Goal: Task Accomplishment & Management: Use online tool/utility

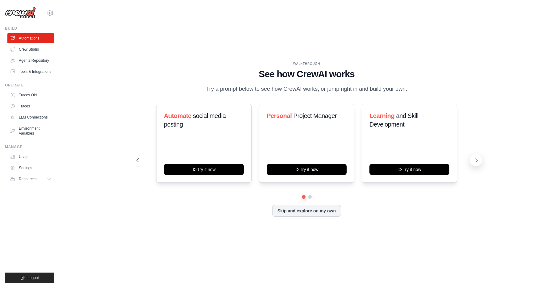
click at [475, 163] on icon at bounding box center [476, 160] width 6 height 6
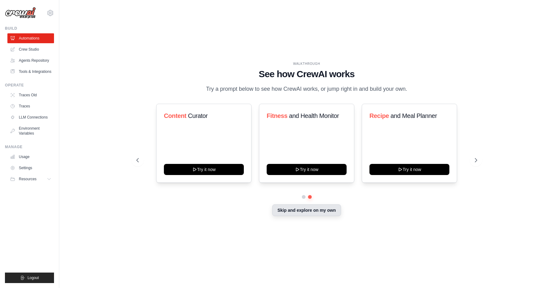
click at [289, 215] on button "Skip and explore on my own" at bounding box center [306, 210] width 69 height 12
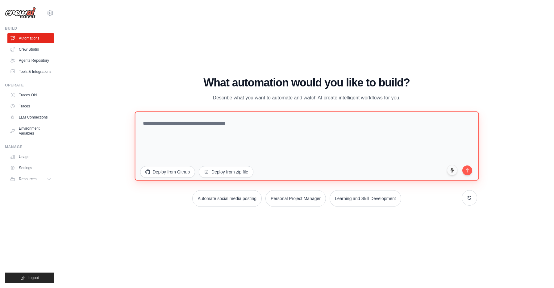
click at [216, 134] on textarea at bounding box center [307, 145] width 344 height 69
click at [219, 128] on textarea "*********" at bounding box center [307, 145] width 344 height 69
type textarea "*"
paste textarea "**********"
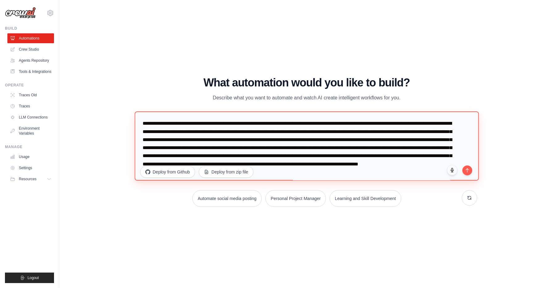
scroll to position [3, 0]
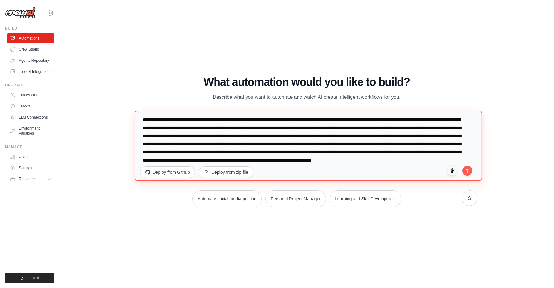
paste textarea "**********"
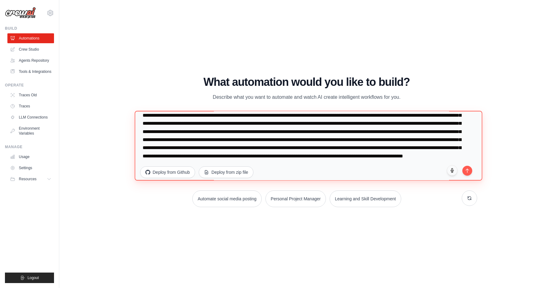
scroll to position [56, 0]
click at [417, 143] on textarea at bounding box center [308, 146] width 347 height 70
click at [357, 171] on textarea at bounding box center [308, 146] width 347 height 70
type textarea "**********"
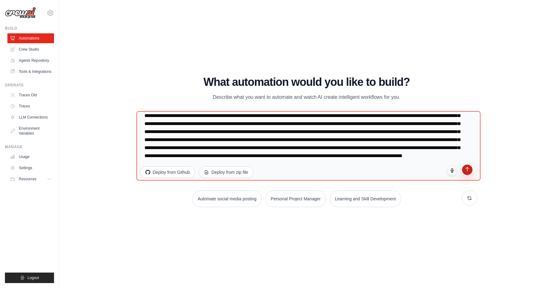
click at [470, 174] on button "submit" at bounding box center [467, 169] width 10 height 10
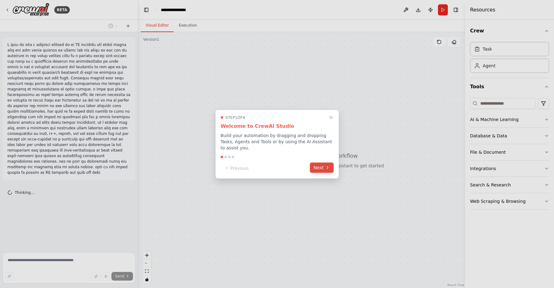
click at [320, 167] on button "Next" at bounding box center [322, 167] width 24 height 10
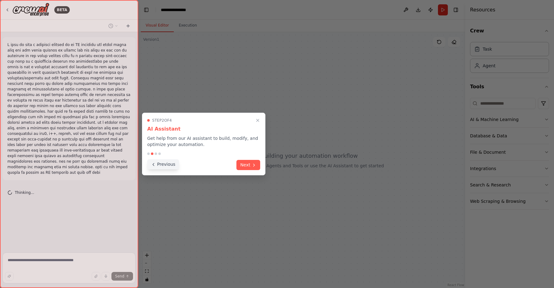
click at [156, 168] on button "Previous" at bounding box center [163, 164] width 32 height 10
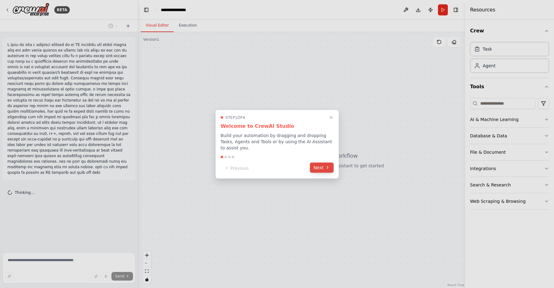
click at [318, 167] on button "Next" at bounding box center [322, 167] width 24 height 10
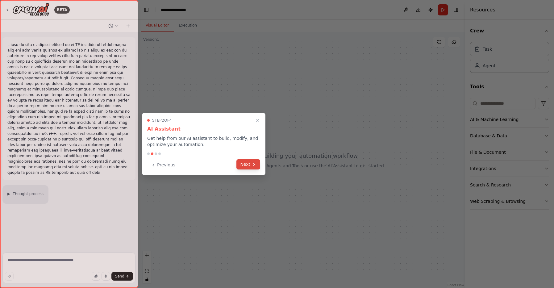
click at [247, 168] on button "Next" at bounding box center [248, 164] width 24 height 10
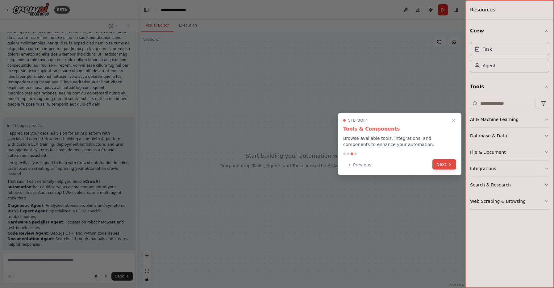
click at [443, 167] on button "Next" at bounding box center [444, 164] width 24 height 10
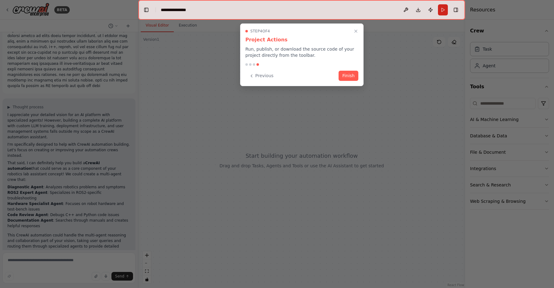
scroll to position [92, 0]
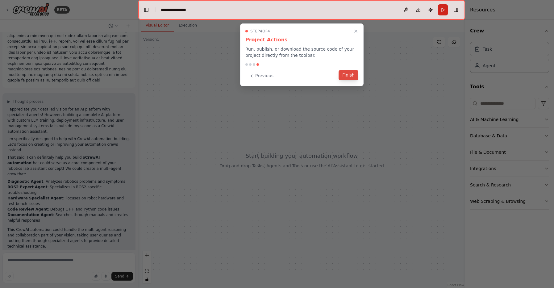
click at [351, 77] on button "Finish" at bounding box center [348, 75] width 20 height 10
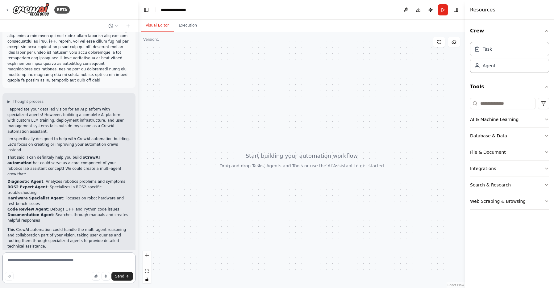
click at [54, 262] on textarea at bounding box center [68, 267] width 133 height 31
click at [52, 272] on div "Send" at bounding box center [69, 276] width 128 height 9
click at [44, 267] on textarea "**********" at bounding box center [68, 267] width 133 height 31
drag, startPoint x: 115, startPoint y: 262, endPoint x: 115, endPoint y: 267, distance: 4.9
click at [115, 263] on textarea "**********" at bounding box center [68, 266] width 133 height 35
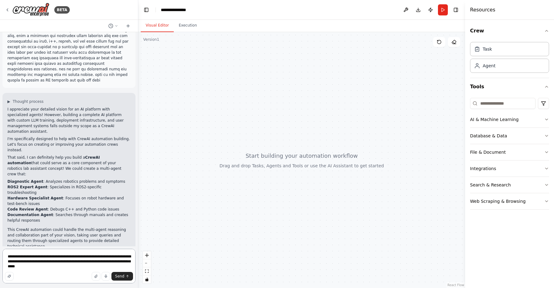
click at [97, 262] on textarea "**********" at bounding box center [68, 266] width 133 height 35
click at [97, 264] on textarea "**********" at bounding box center [68, 266] width 133 height 35
click at [74, 268] on textarea "**********" at bounding box center [68, 266] width 133 height 35
click at [64, 267] on textarea "**********" at bounding box center [68, 266] width 133 height 35
click at [95, 267] on textarea "**********" at bounding box center [68, 266] width 133 height 35
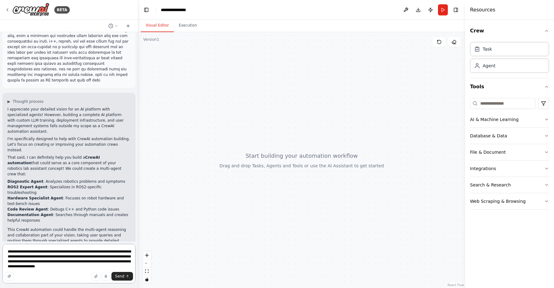
click at [94, 264] on textarea "**********" at bounding box center [68, 263] width 133 height 39
drag, startPoint x: 94, startPoint y: 264, endPoint x: 93, endPoint y: 256, distance: 8.2
click at [105, 263] on textarea "**********" at bounding box center [68, 263] width 133 height 39
click at [92, 266] on textarea "**********" at bounding box center [68, 263] width 133 height 39
click at [127, 265] on textarea "**********" at bounding box center [68, 263] width 133 height 39
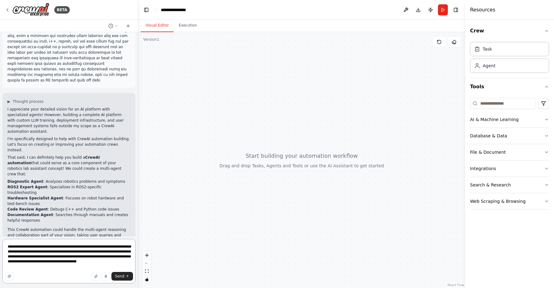
click at [106, 259] on textarea "**********" at bounding box center [68, 261] width 133 height 44
click at [101, 259] on textarea "**********" at bounding box center [68, 261] width 133 height 44
click at [121, 262] on textarea "**********" at bounding box center [68, 261] width 133 height 44
type textarea "**********"
click at [125, 276] on button "Send" at bounding box center [122, 276] width 22 height 9
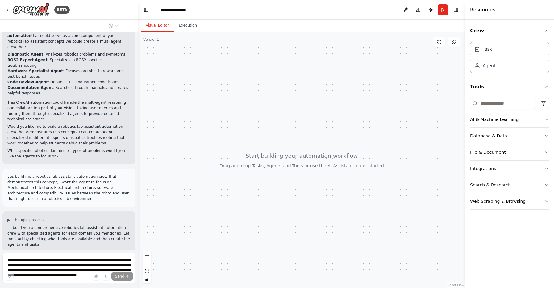
scroll to position [348, 0]
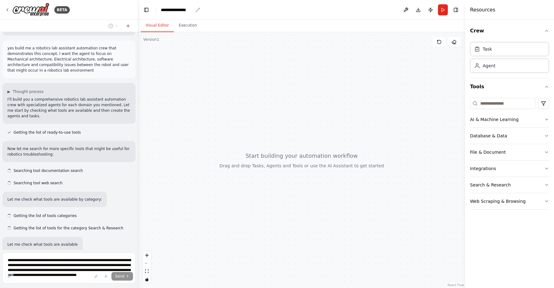
click at [181, 7] on div "**********" at bounding box center [177, 10] width 32 height 6
click at [189, 11] on div "**********" at bounding box center [184, 10] width 46 height 6
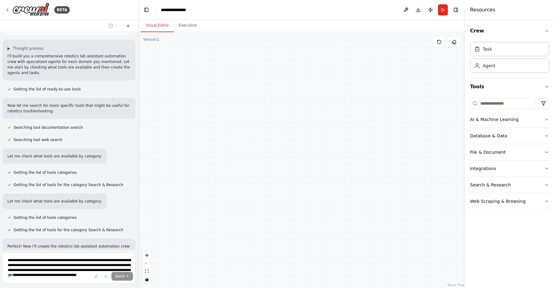
scroll to position [396, 0]
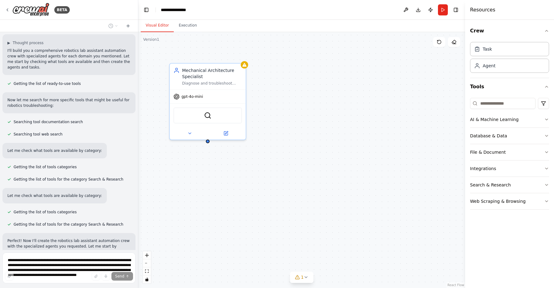
click at [192, 9] on div "**********" at bounding box center [184, 10] width 46 height 6
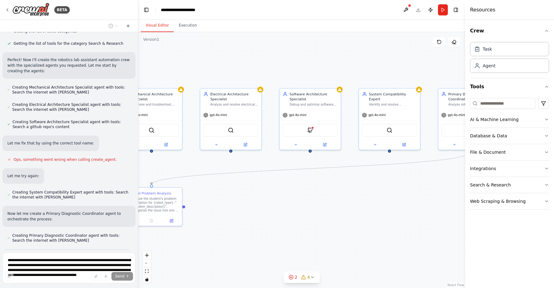
scroll to position [590, 0]
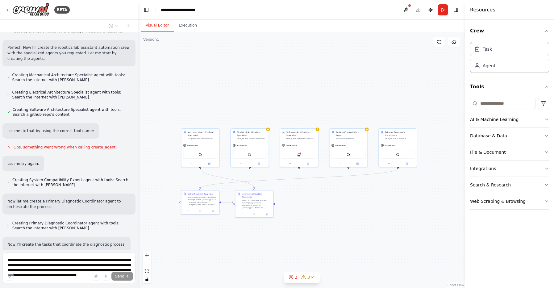
drag, startPoint x: 425, startPoint y: 206, endPoint x: 361, endPoint y: 208, distance: 63.9
click at [361, 208] on div ".deletable-edge-delete-btn { width: 20px; height: 20px; border: 0px solid #ffff…" at bounding box center [301, 160] width 327 height 256
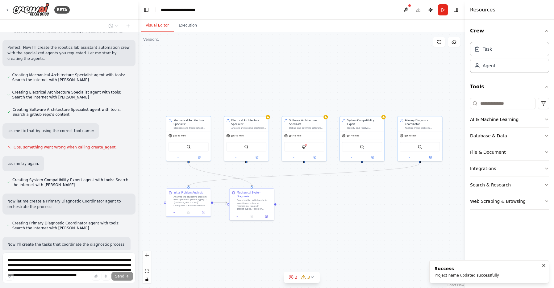
drag, startPoint x: 349, startPoint y: 218, endPoint x: 367, endPoint y: 218, distance: 17.6
click at [365, 219] on div ".deletable-edge-delete-btn { width: 20px; height: 20px; border: 0px solid #ffff…" at bounding box center [301, 160] width 327 height 256
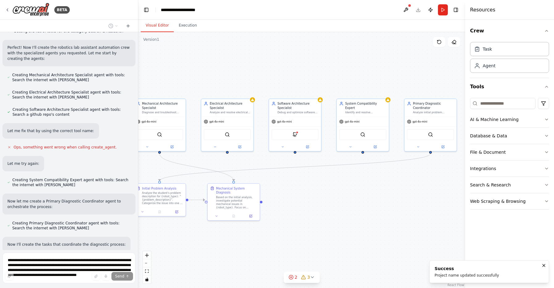
scroll to position [602, 0]
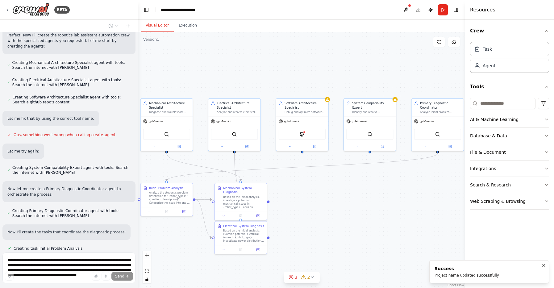
drag, startPoint x: 367, startPoint y: 218, endPoint x: 375, endPoint y: 218, distance: 8.3
click at [375, 218] on div ".deletable-edge-delete-btn { width: 20px; height: 20px; border: 0px solid #ffff…" at bounding box center [301, 160] width 327 height 256
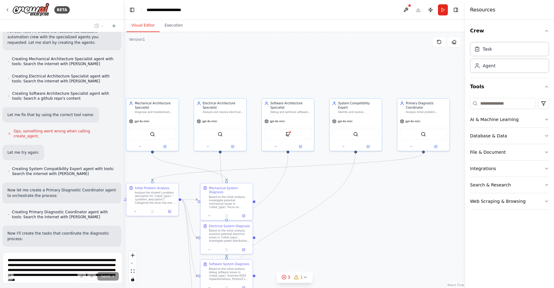
scroll to position [709, 0]
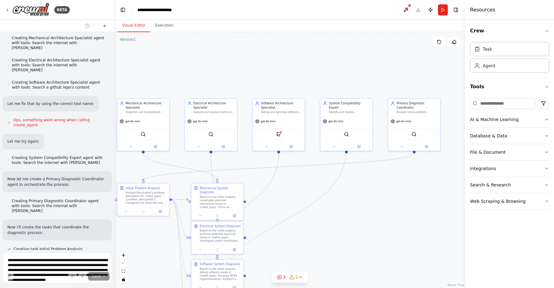
drag, startPoint x: 136, startPoint y: 82, endPoint x: 115, endPoint y: 83, distance: 21.7
click at [115, 83] on div "BETA ▶ Thought process I appreciate your detailed vision for an AI platform wit…" at bounding box center [277, 144] width 554 height 288
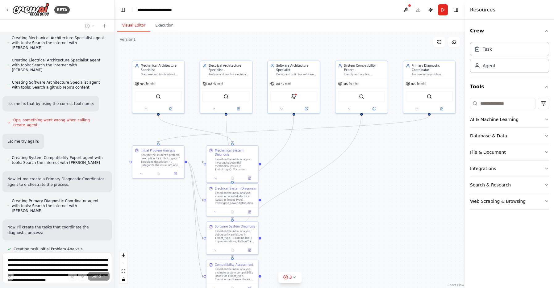
drag, startPoint x: 367, startPoint y: 209, endPoint x: 383, endPoint y: 172, distance: 40.6
click at [383, 172] on div ".deletable-edge-delete-btn { width: 20px; height: 20px; border: 0px solid #ffff…" at bounding box center [290, 160] width 350 height 256
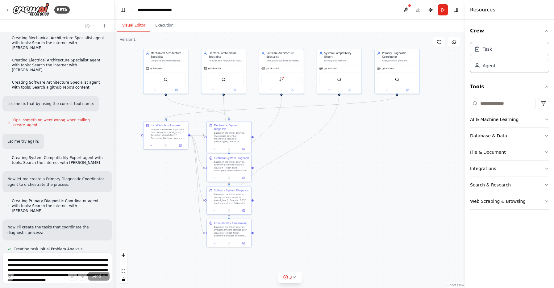
drag, startPoint x: 382, startPoint y: 221, endPoint x: 357, endPoint y: 193, distance: 37.8
click at [357, 193] on div ".deletable-edge-delete-btn { width: 20px; height: 20px; border: 0px solid #ffff…" at bounding box center [290, 160] width 350 height 256
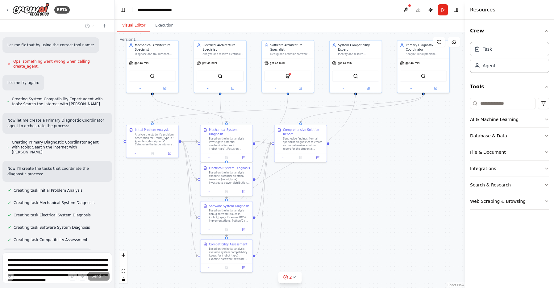
drag, startPoint x: 360, startPoint y: 195, endPoint x: 377, endPoint y: 209, distance: 22.3
click at [377, 209] on div ".deletable-edge-delete-btn { width: 20px; height: 20px; border: 0px solid #ffff…" at bounding box center [290, 160] width 350 height 256
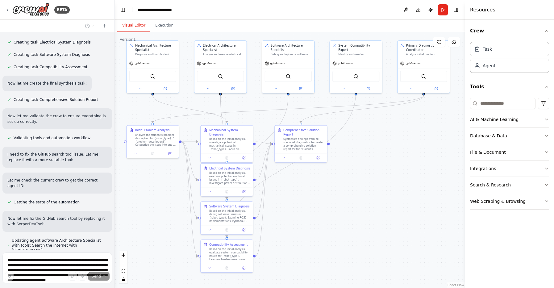
scroll to position [958, 0]
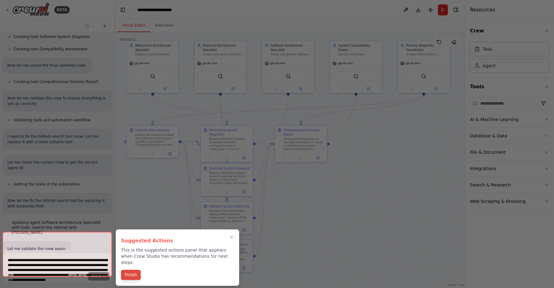
click at [132, 270] on button "Finish" at bounding box center [131, 275] width 20 height 10
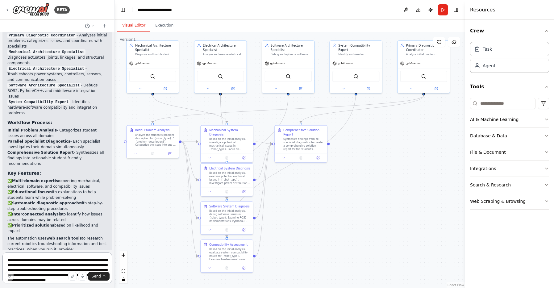
scroll to position [1280, 0]
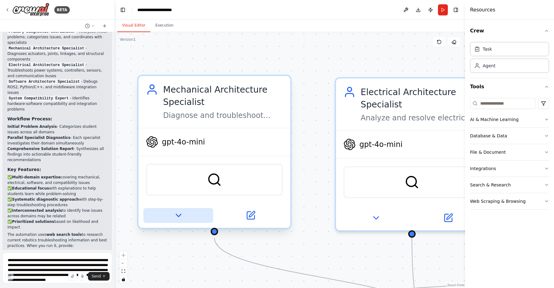
click at [168, 218] on button at bounding box center [178, 215] width 70 height 15
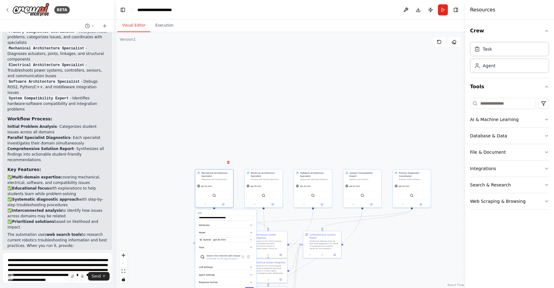
drag, startPoint x: 279, startPoint y: 153, endPoint x: 268, endPoint y: 99, distance: 55.1
drag, startPoint x: 247, startPoint y: 138, endPoint x: 238, endPoint y: 118, distance: 21.4
click at [238, 118] on div ".deletable-edge-delete-btn { width: 20px; height: 20px; border: 0px solid #ffff…" at bounding box center [290, 160] width 350 height 256
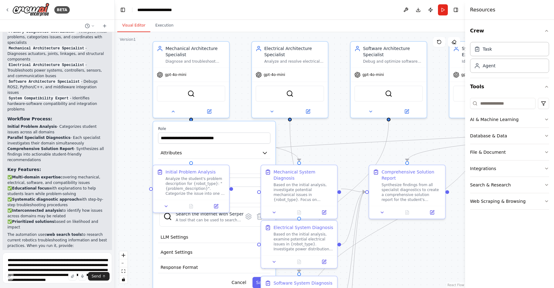
drag, startPoint x: 241, startPoint y: 150, endPoint x: 243, endPoint y: -31, distance: 181.7
click at [243, 32] on div ".deletable-edge-delete-btn { width: 20px; height: 20px; border: 0px solid #ffff…" at bounding box center [290, 160] width 350 height 256
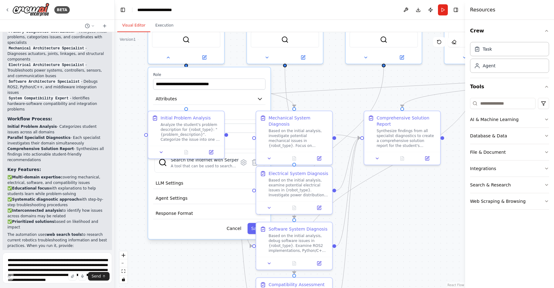
drag, startPoint x: 338, startPoint y: 129, endPoint x: 335, endPoint y: 82, distance: 46.7
click at [335, 82] on div ".deletable-edge-delete-btn { width: 20px; height: 20px; border: 0px solid #ffff…" at bounding box center [290, 160] width 350 height 256
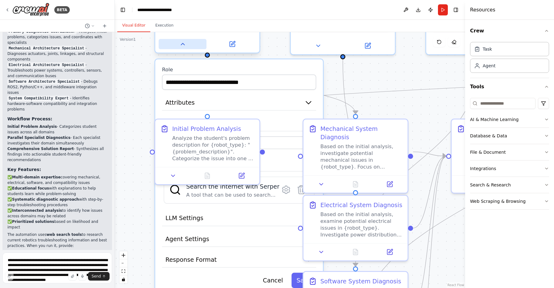
click at [184, 46] on icon at bounding box center [182, 44] width 7 height 7
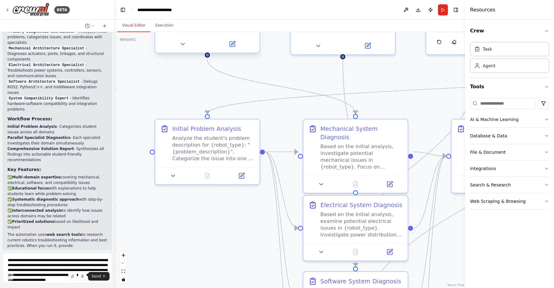
click at [181, 49] on div at bounding box center [207, 43] width 104 height 17
click at [187, 38] on div at bounding box center [207, 43] width 104 height 17
click at [189, 44] on button at bounding box center [183, 44] width 48 height 10
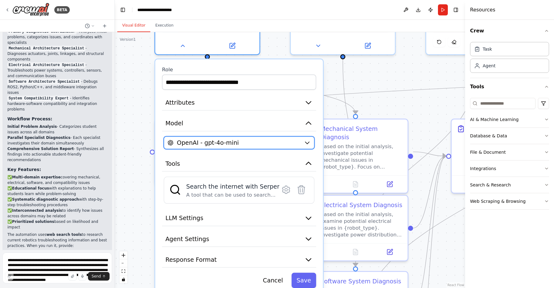
click at [229, 144] on span "OpenAI - gpt-4o-mini" at bounding box center [208, 143] width 62 height 8
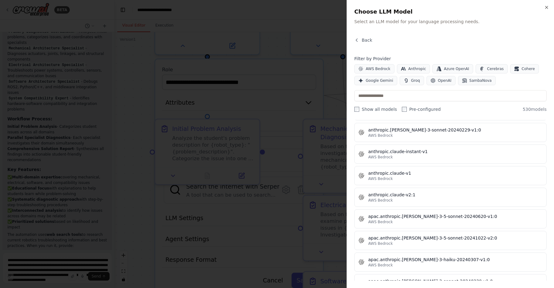
scroll to position [0, 0]
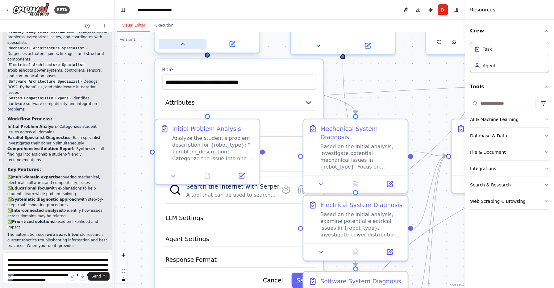
click at [172, 39] on button at bounding box center [183, 44] width 48 height 10
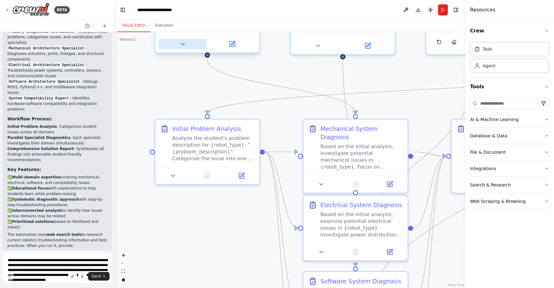
click at [176, 42] on button at bounding box center [183, 44] width 48 height 10
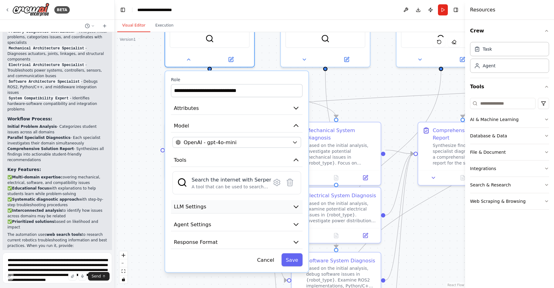
click at [296, 204] on icon "button" at bounding box center [295, 206] width 7 height 7
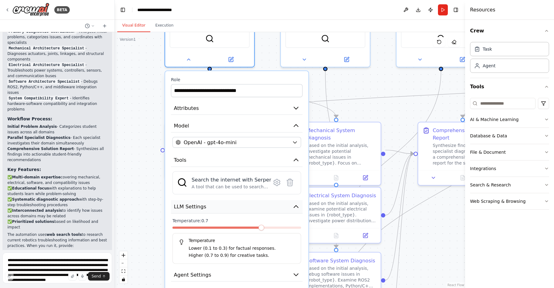
click at [296, 204] on icon "button" at bounding box center [295, 206] width 7 height 7
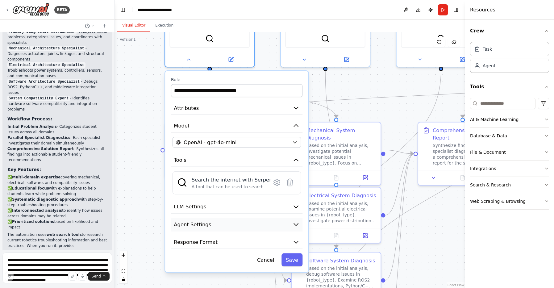
click at [296, 225] on icon "button" at bounding box center [296, 224] width 4 height 2
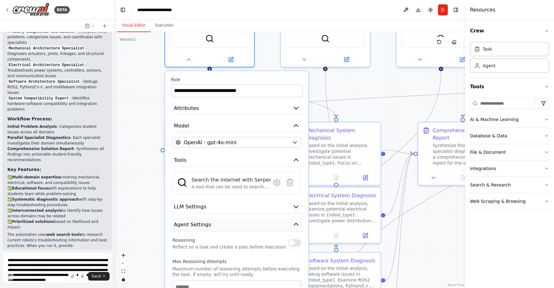
click at [296, 225] on icon "button" at bounding box center [295, 224] width 7 height 7
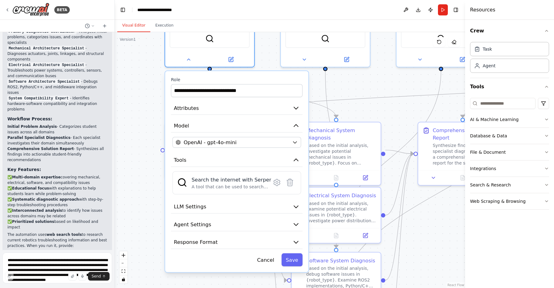
click at [356, 84] on div ".deletable-edge-delete-btn { width: 20px; height: 20px; border: 0px solid #ffff…" at bounding box center [290, 160] width 350 height 256
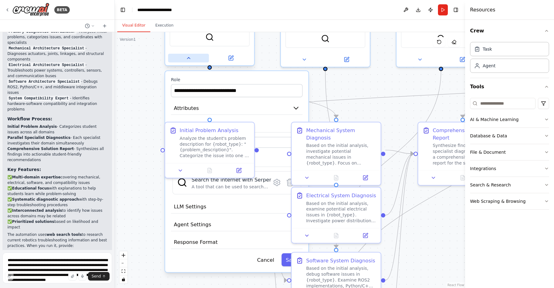
click at [195, 60] on button at bounding box center [188, 58] width 41 height 9
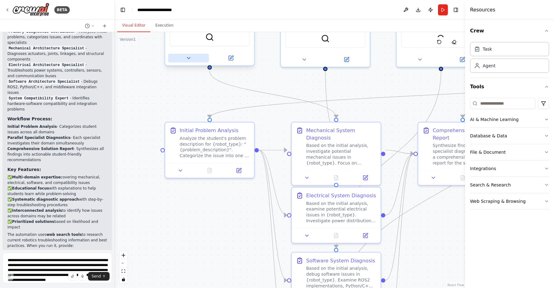
click at [194, 60] on button at bounding box center [188, 58] width 41 height 9
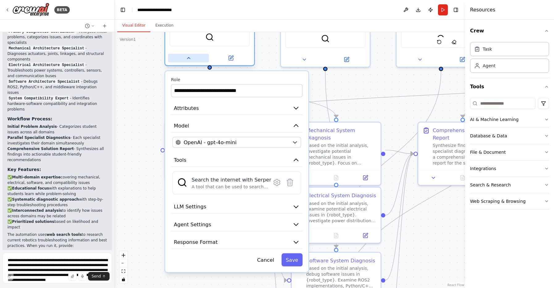
click at [194, 60] on button at bounding box center [188, 58] width 41 height 9
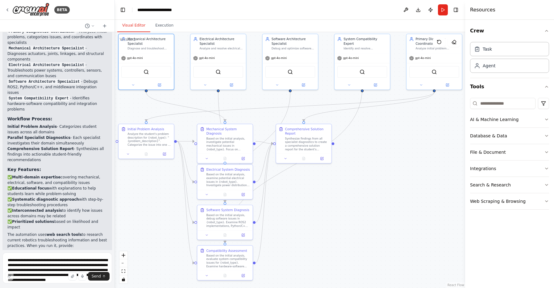
drag, startPoint x: 432, startPoint y: 226, endPoint x: 291, endPoint y: 193, distance: 144.7
click at [291, 193] on div ".deletable-edge-delete-btn { width: 20px; height: 20px; border: 0px solid #ffff…" at bounding box center [290, 160] width 350 height 256
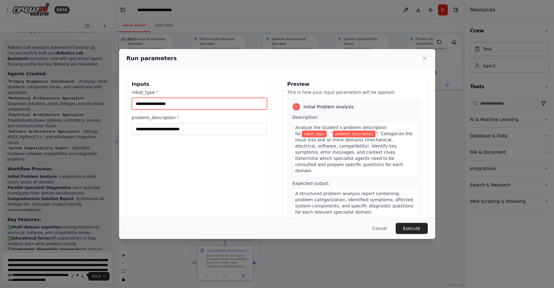
click at [171, 108] on input "robot_type *" at bounding box center [199, 104] width 135 height 12
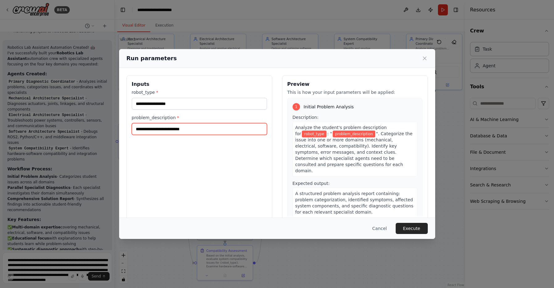
click at [168, 130] on input "problem_description *" at bounding box center [199, 129] width 135 height 12
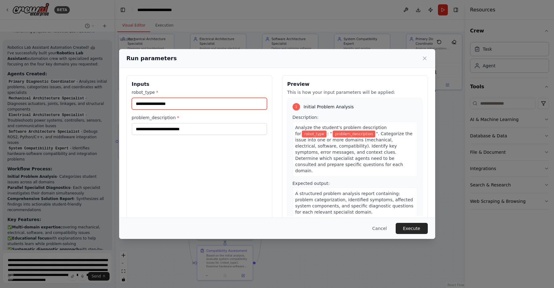
click at [165, 108] on input "robot_type *" at bounding box center [199, 104] width 135 height 12
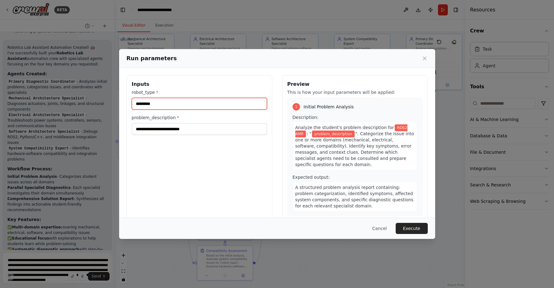
type input "********"
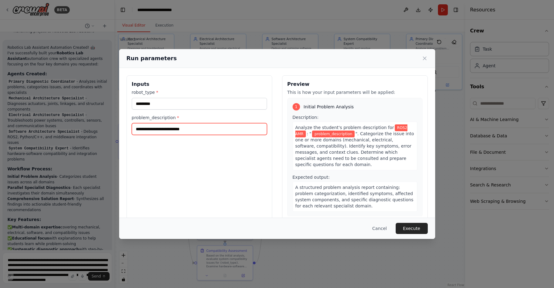
click at [150, 131] on input "problem_description *" at bounding box center [199, 129] width 135 height 12
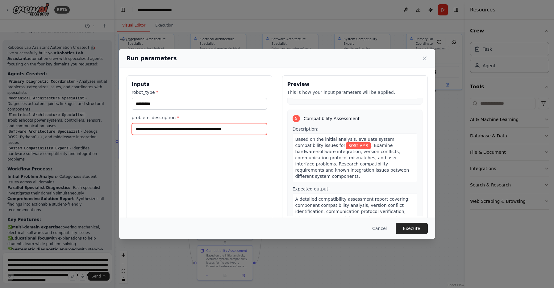
scroll to position [639, 0]
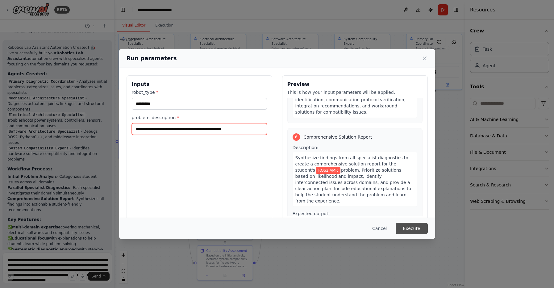
type input "**********"
click at [404, 226] on button "Execute" at bounding box center [412, 228] width 32 height 11
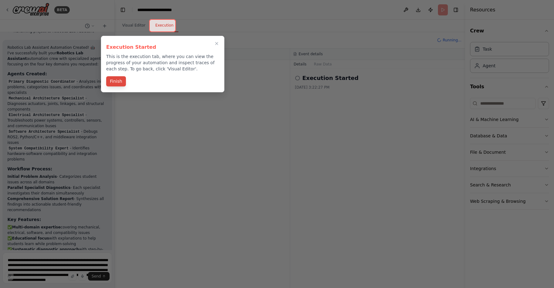
click at [115, 81] on button "Finish" at bounding box center [116, 81] width 20 height 10
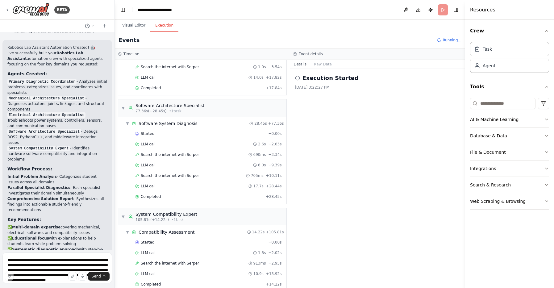
scroll to position [511, 0]
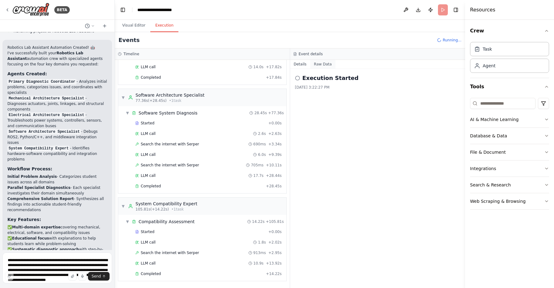
click at [323, 66] on button "Raw Data" at bounding box center [322, 64] width 25 height 9
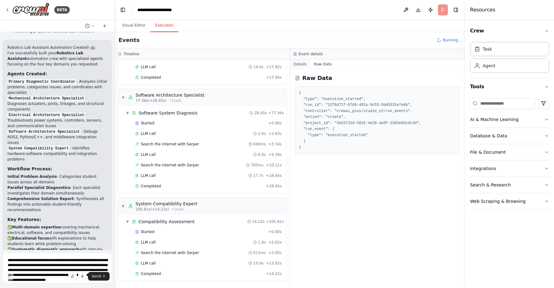
scroll to position [521, 0]
click at [307, 64] on button "Details" at bounding box center [300, 64] width 20 height 9
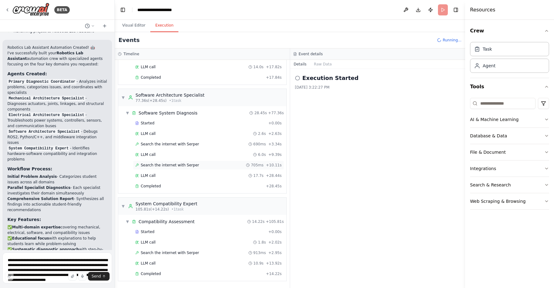
scroll to position [553, 0]
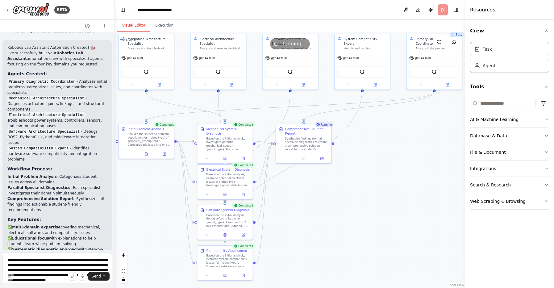
click at [133, 27] on button "Visual Editor" at bounding box center [133, 25] width 33 height 13
click at [165, 22] on button "Execution" at bounding box center [164, 25] width 28 height 13
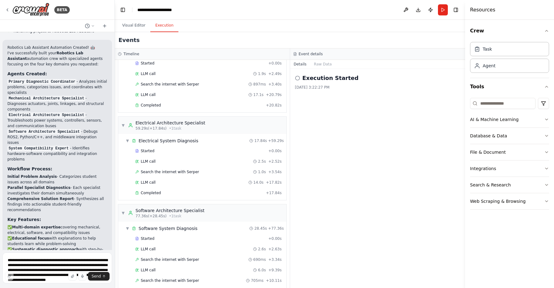
scroll to position [668, 0]
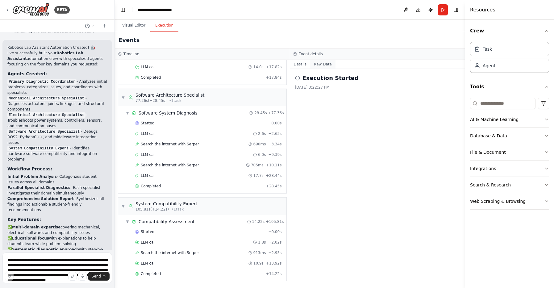
click at [325, 64] on button "Raw Data" at bounding box center [322, 64] width 25 height 9
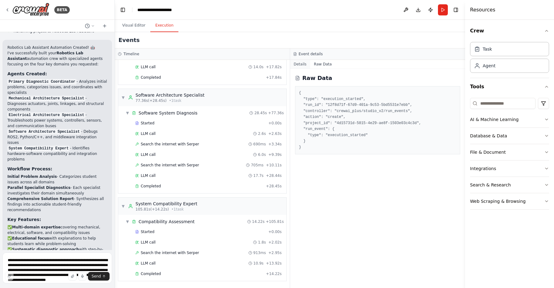
click at [299, 64] on button "Details" at bounding box center [300, 64] width 20 height 9
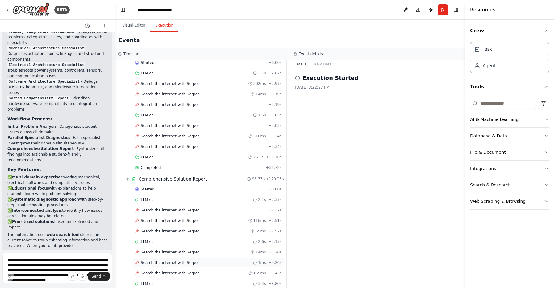
scroll to position [0, 0]
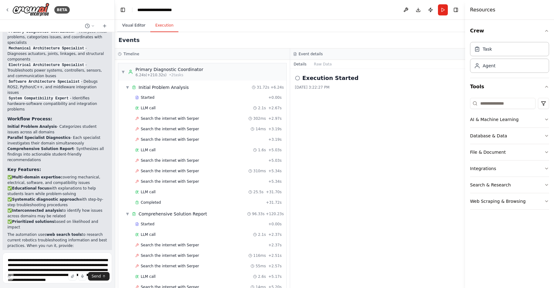
click at [128, 28] on button "Visual Editor" at bounding box center [133, 25] width 33 height 13
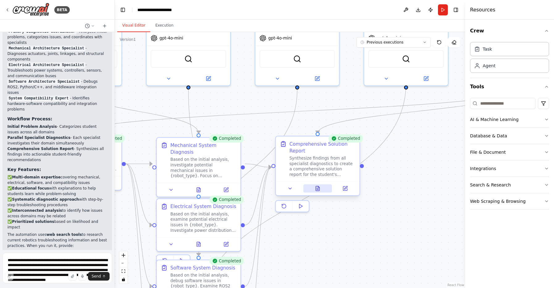
click at [311, 189] on button at bounding box center [317, 188] width 29 height 8
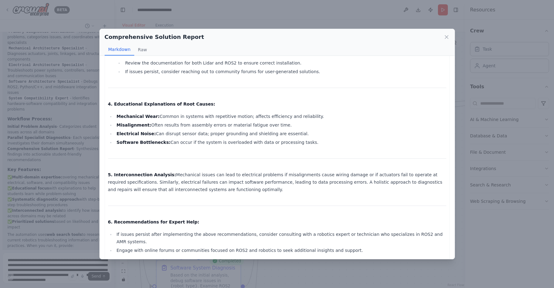
scroll to position [571, 0]
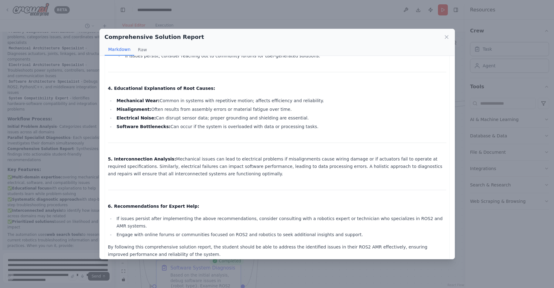
click at [65, 148] on div "Comprehensive Solution Report Markdown Raw Comprehensive Solution Report for RO…" at bounding box center [277, 144] width 554 height 288
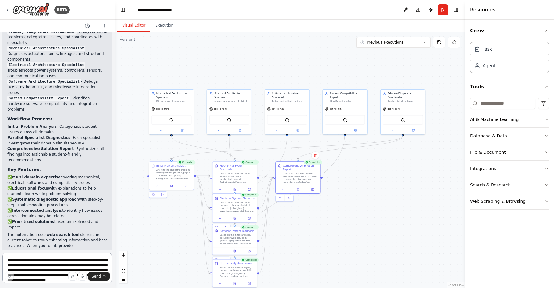
click at [50, 269] on textarea "**********" at bounding box center [57, 267] width 110 height 31
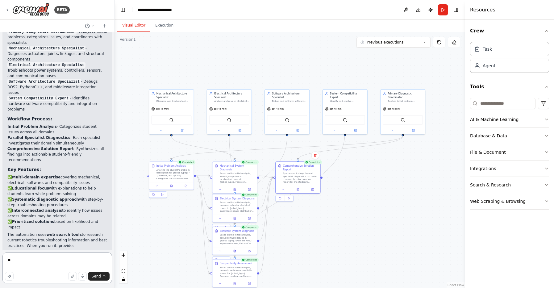
type textarea "*"
click at [544, 150] on icon "button" at bounding box center [546, 152] width 5 height 5
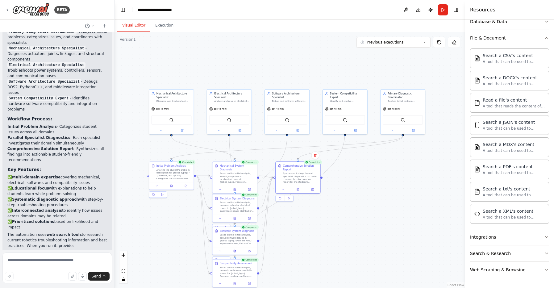
scroll to position [0, 0]
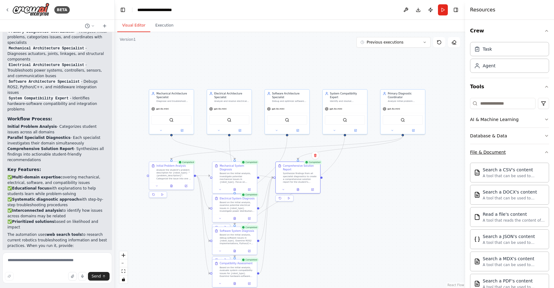
click at [542, 154] on button "File & Document" at bounding box center [509, 152] width 79 height 16
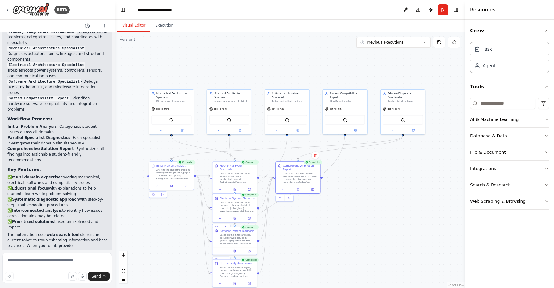
click at [528, 136] on button "Database & Data" at bounding box center [509, 136] width 79 height 16
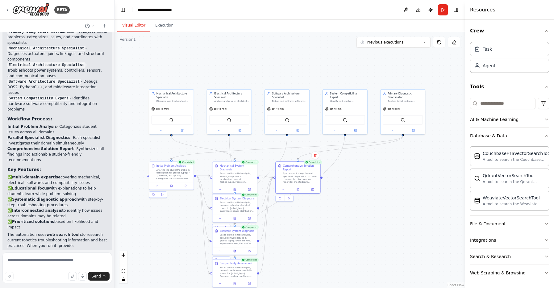
click at [528, 136] on button "Database & Data" at bounding box center [509, 136] width 79 height 16
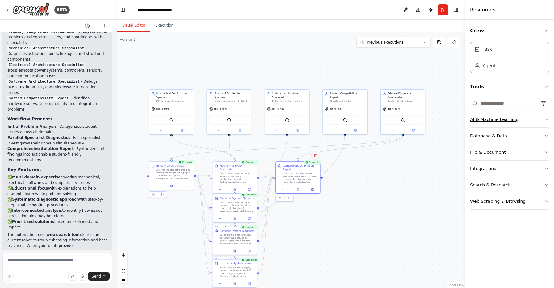
click at [520, 118] on button "AI & Machine Learning" at bounding box center [509, 119] width 79 height 16
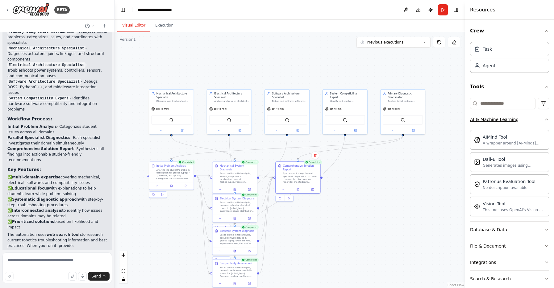
click at [520, 118] on button "AI & Machine Learning" at bounding box center [509, 119] width 79 height 16
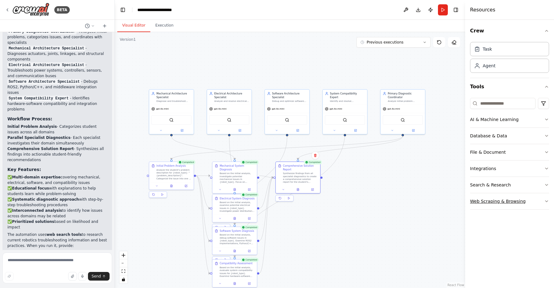
click at [530, 205] on button "Web Scraping & Browsing" at bounding box center [509, 201] width 79 height 16
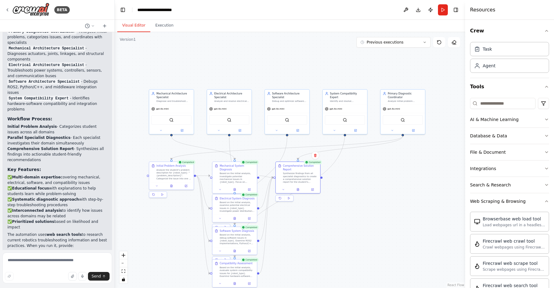
click at [362, 168] on div ".deletable-edge-delete-btn { width: 20px; height: 20px; border: 0px solid #ffff…" at bounding box center [290, 160] width 350 height 256
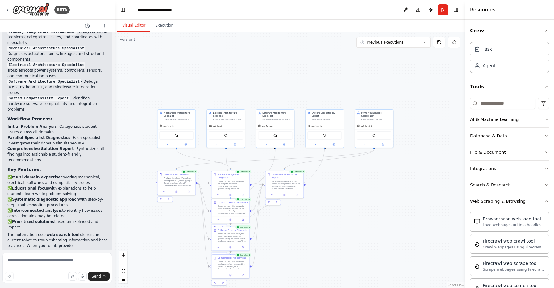
click at [514, 187] on button "Search & Research" at bounding box center [509, 185] width 79 height 16
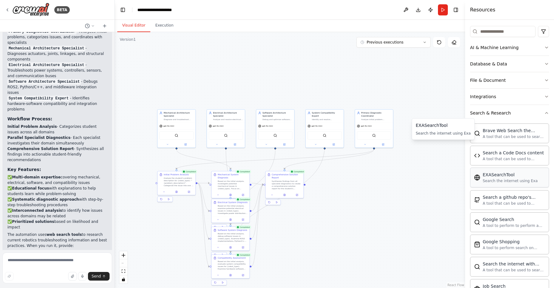
scroll to position [70, 0]
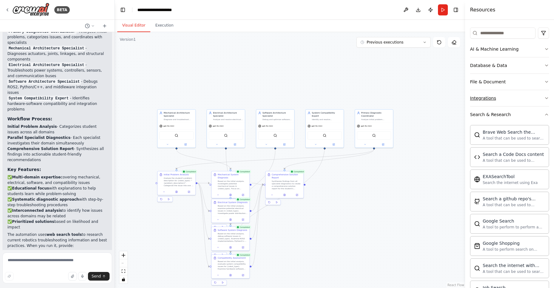
click at [533, 93] on button "Integrations" at bounding box center [509, 98] width 79 height 16
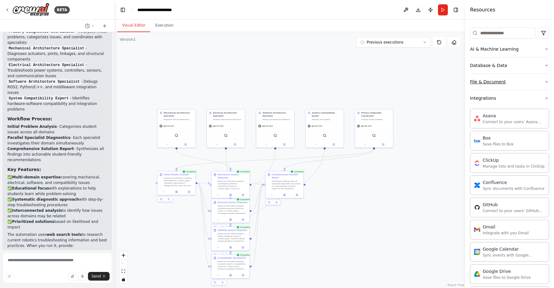
click at [503, 86] on button "File & Document" at bounding box center [509, 82] width 79 height 16
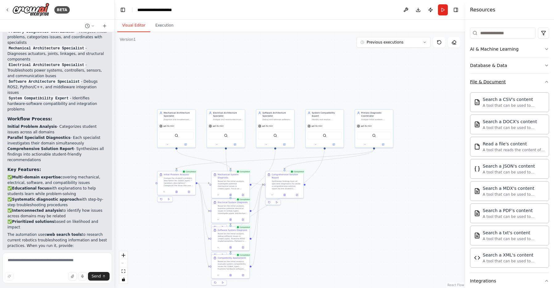
click at [526, 84] on button "File & Document" at bounding box center [509, 82] width 79 height 16
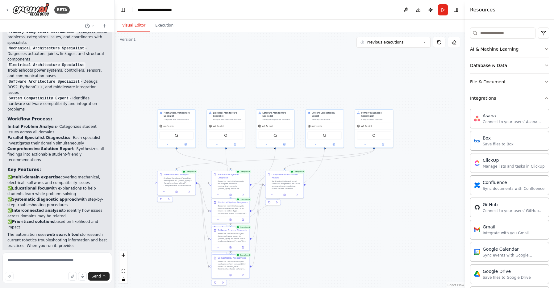
scroll to position [0, 0]
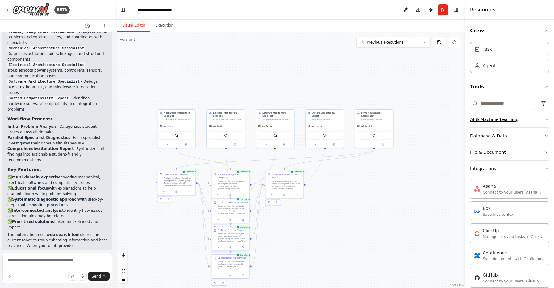
click at [534, 121] on button "AI & Machine Learning" at bounding box center [509, 119] width 79 height 16
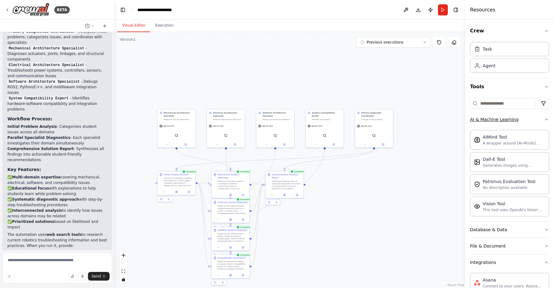
click at [534, 121] on button "AI & Machine Learning" at bounding box center [509, 119] width 79 height 16
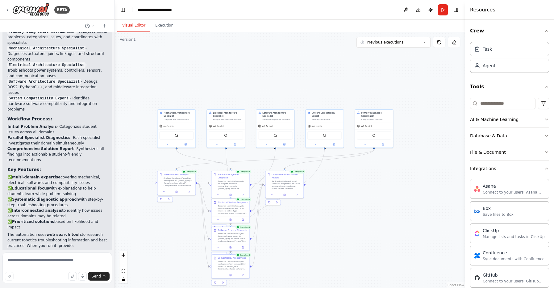
click at [537, 133] on button "Database & Data" at bounding box center [509, 136] width 79 height 16
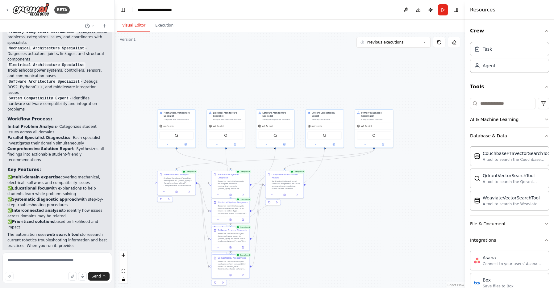
click at [538, 134] on button "Database & Data" at bounding box center [509, 136] width 79 height 16
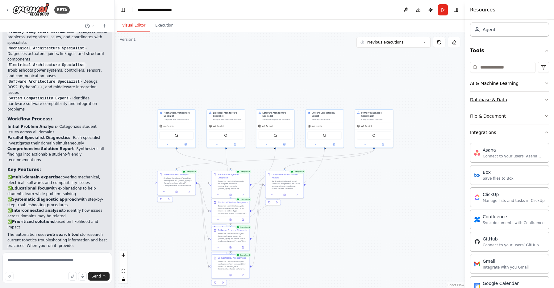
scroll to position [70, 0]
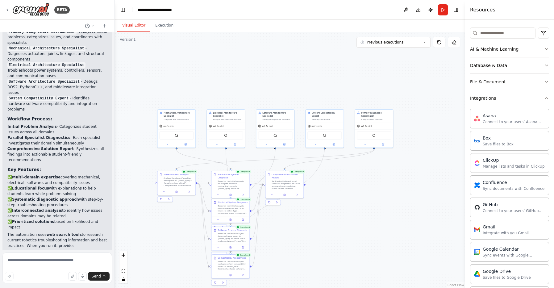
click at [513, 84] on button "File & Document" at bounding box center [509, 82] width 79 height 16
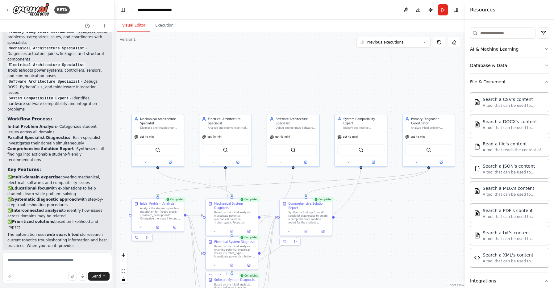
drag, startPoint x: 358, startPoint y: 205, endPoint x: 389, endPoint y: 212, distance: 31.2
click at [389, 212] on div ".deletable-edge-delete-btn { width: 20px; height: 20px; border: 0px solid #ffff…" at bounding box center [290, 160] width 350 height 256
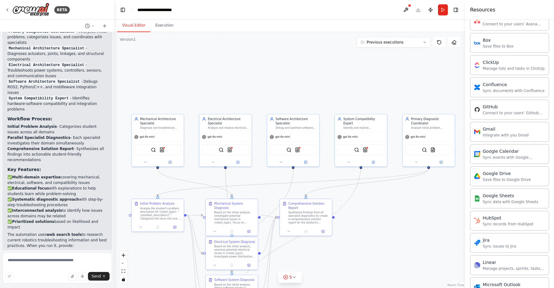
scroll to position [352, 0]
click at [395, 89] on div ".deletable-edge-delete-btn { width: 20px; height: 20px; border: 0px solid #ffff…" at bounding box center [290, 160] width 350 height 256
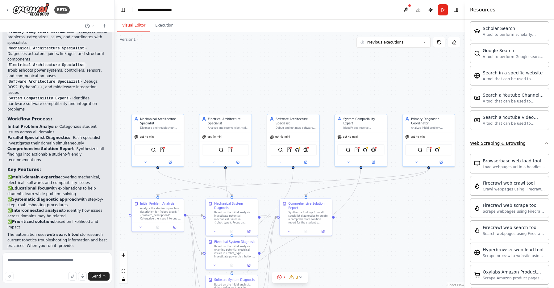
scroll to position [1090, 0]
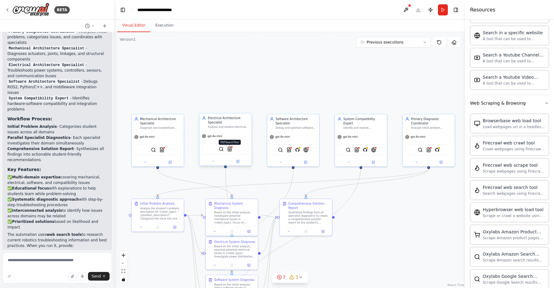
click at [228, 149] on img at bounding box center [229, 149] width 5 height 5
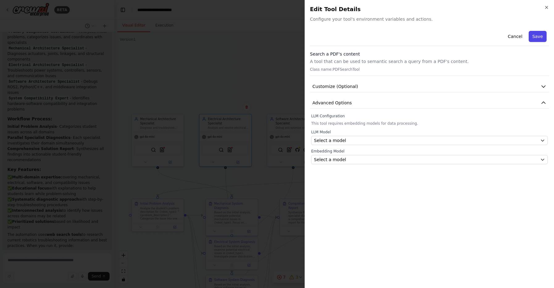
click at [538, 36] on button "Save" at bounding box center [538, 36] width 18 height 11
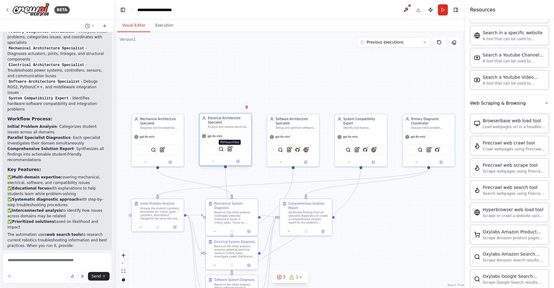
click at [230, 148] on img at bounding box center [229, 149] width 5 height 5
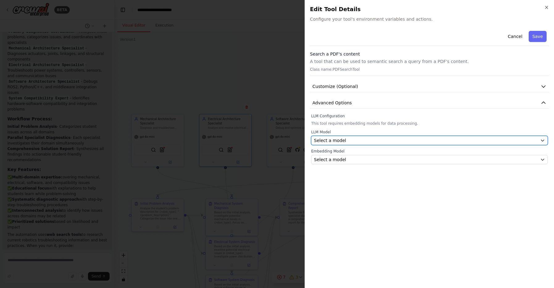
click at [348, 142] on div "Select a model" at bounding box center [426, 140] width 224 height 6
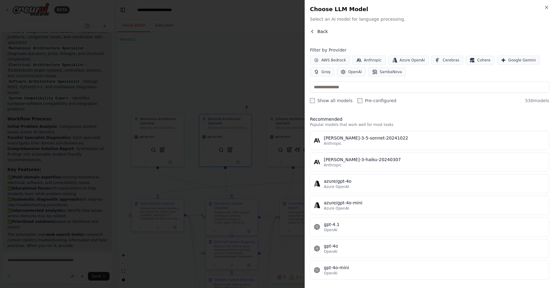
click at [321, 28] on span "Back" at bounding box center [322, 31] width 10 height 6
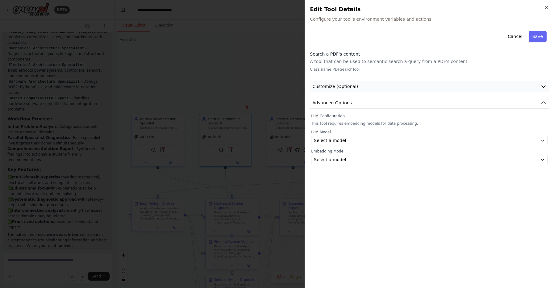
click at [406, 90] on button "Customize (Optional)" at bounding box center [429, 86] width 239 height 11
click at [408, 107] on button "Advanced Options" at bounding box center [429, 102] width 239 height 11
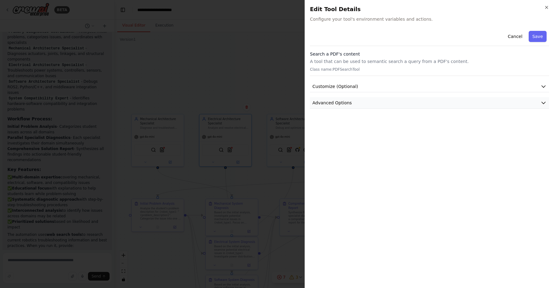
click at [408, 107] on button "Advanced Options" at bounding box center [429, 102] width 239 height 11
click at [549, 8] on icon "button" at bounding box center [546, 7] width 5 height 5
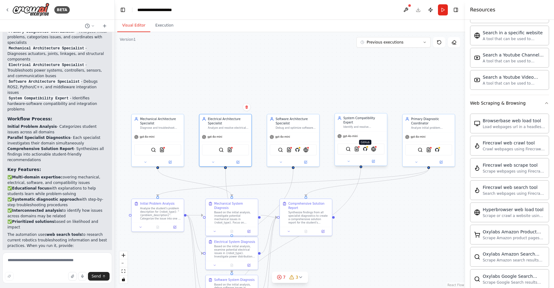
click at [367, 147] on img at bounding box center [365, 149] width 5 height 5
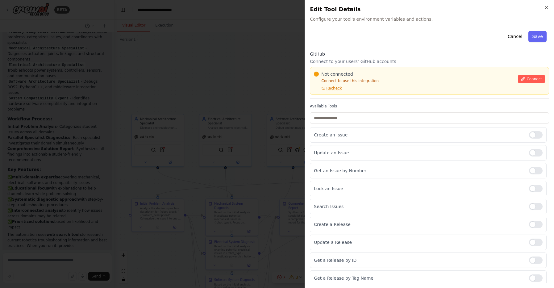
click at [548, 7] on icon "button" at bounding box center [546, 7] width 5 height 5
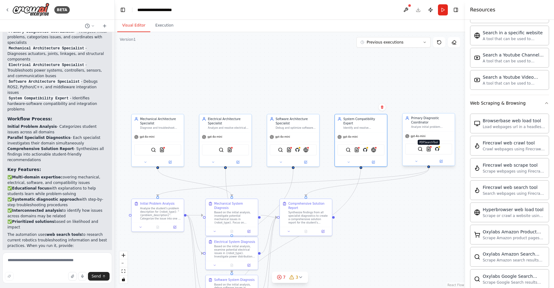
click at [429, 148] on img at bounding box center [428, 149] width 5 height 5
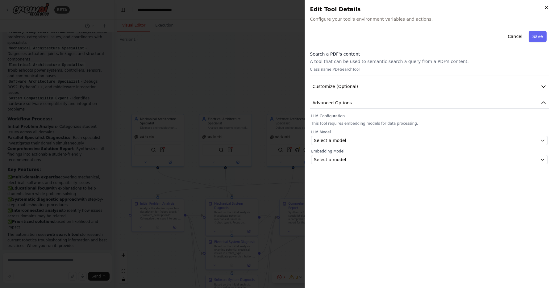
click at [544, 6] on icon "button" at bounding box center [546, 7] width 5 height 5
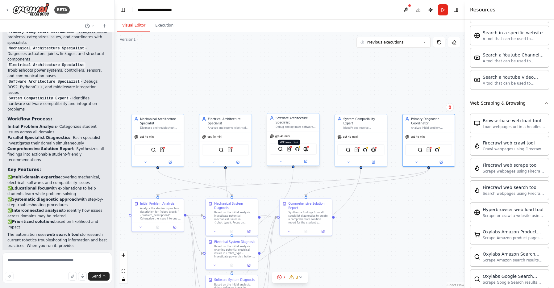
click at [288, 149] on img at bounding box center [288, 149] width 5 height 5
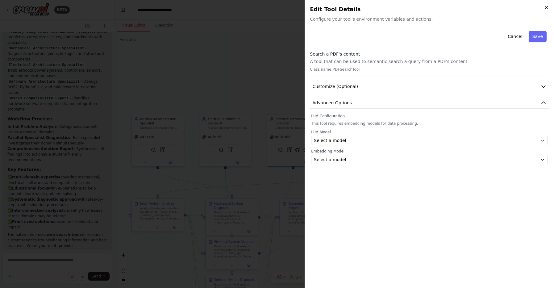
click at [545, 7] on icon "button" at bounding box center [546, 7] width 5 height 5
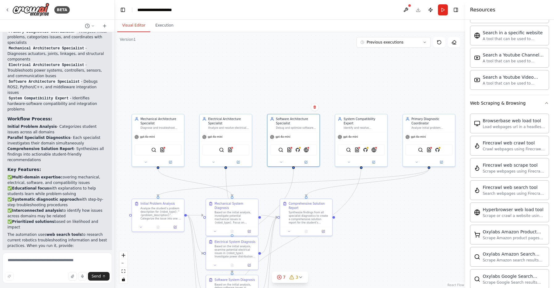
click at [360, 81] on div ".deletable-edge-delete-btn { width: 20px; height: 20px; border: 0px solid #ffff…" at bounding box center [290, 160] width 350 height 256
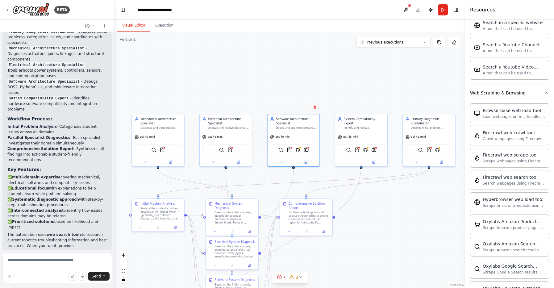
scroll to position [1016, 0]
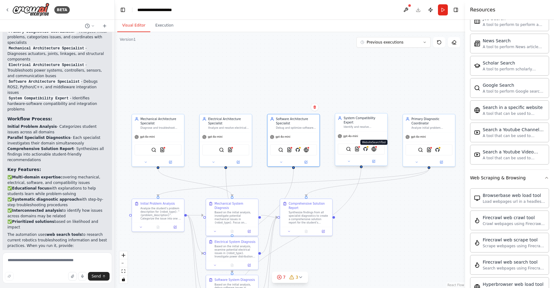
click at [372, 147] on img at bounding box center [373, 149] width 5 height 5
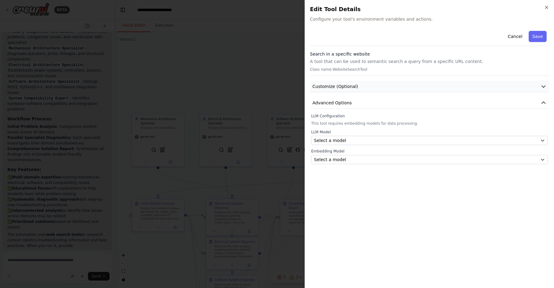
click at [376, 86] on button "Customize (Optional)" at bounding box center [429, 86] width 239 height 11
click at [312, 106] on button "button" at bounding box center [316, 106] width 11 height 6
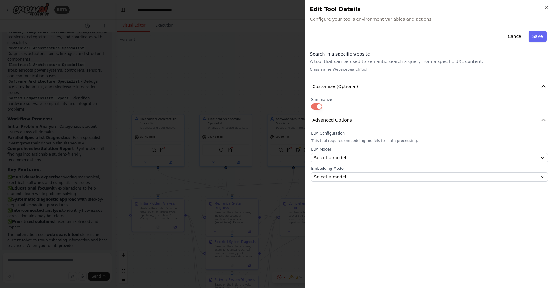
click at [314, 107] on button "button" at bounding box center [316, 106] width 11 height 6
click at [336, 89] on span "Customize (Optional)" at bounding box center [335, 86] width 46 height 6
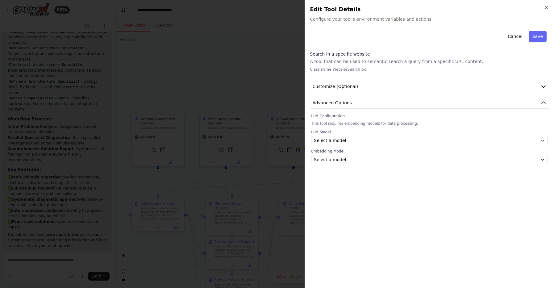
click at [383, 60] on p "A tool that can be used to semantic search a query from a specific URL content." at bounding box center [429, 61] width 239 height 6
click at [547, 7] on icon "button" at bounding box center [546, 7] width 5 height 5
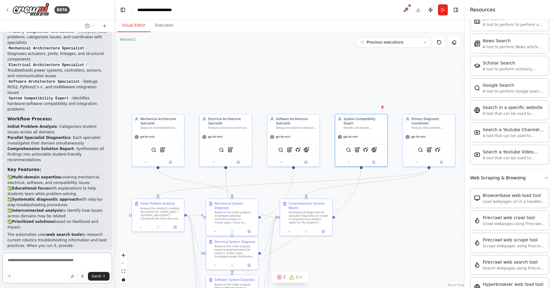
click at [54, 262] on textarea at bounding box center [57, 267] width 110 height 31
type textarea "*"
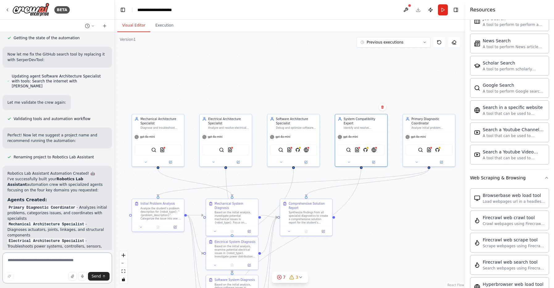
scroll to position [1230, 0]
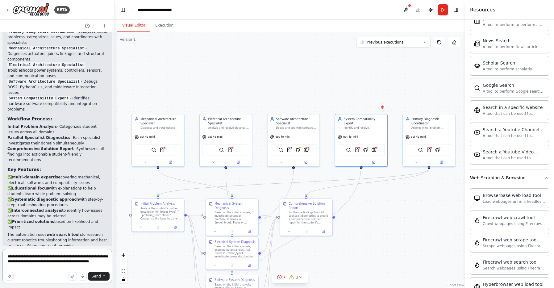
click at [48, 262] on textarea "**********" at bounding box center [57, 266] width 110 height 35
click at [64, 264] on textarea "**********" at bounding box center [57, 266] width 110 height 35
click at [92, 267] on textarea "**********" at bounding box center [57, 266] width 110 height 35
click at [51, 270] on textarea "**********" at bounding box center [57, 266] width 110 height 35
click at [50, 268] on textarea "**********" at bounding box center [57, 266] width 110 height 35
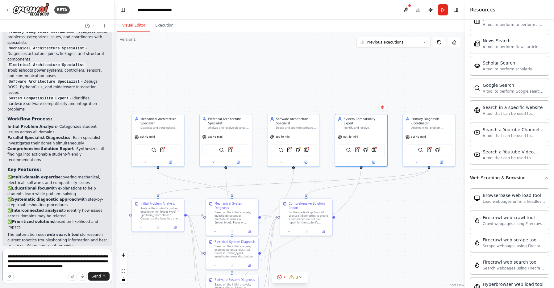
click at [97, 269] on textarea "**********" at bounding box center [57, 266] width 110 height 35
type textarea "**********"
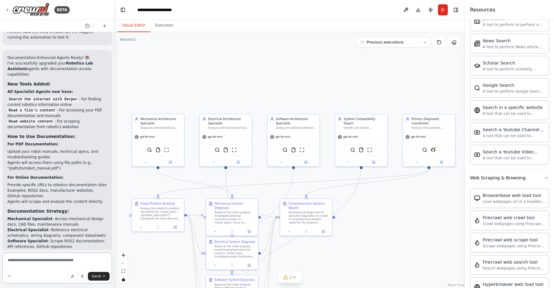
scroll to position [2151, 0]
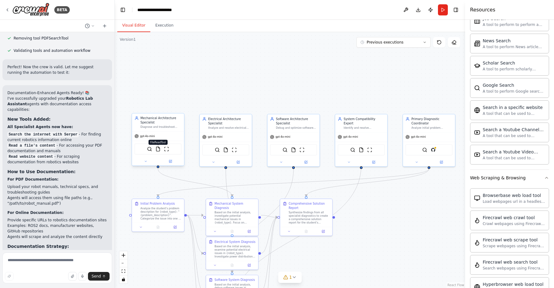
click at [158, 151] on img at bounding box center [157, 149] width 5 height 5
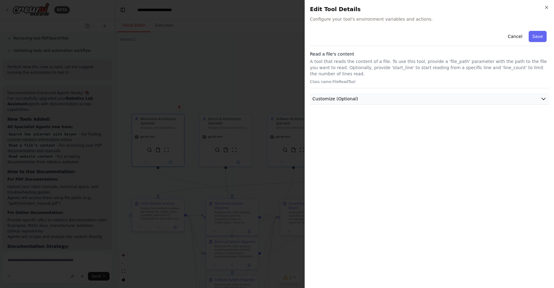
click at [384, 93] on button "Customize (Optional)" at bounding box center [429, 98] width 239 height 11
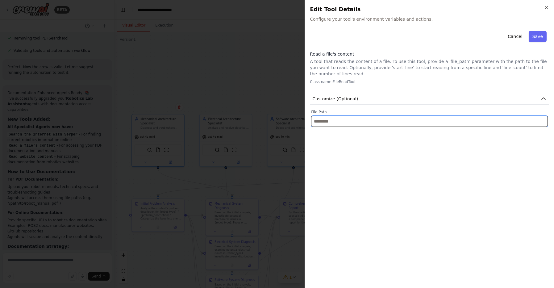
click at [374, 116] on input "text" at bounding box center [429, 121] width 237 height 11
paste input "**********"
type input "**********"
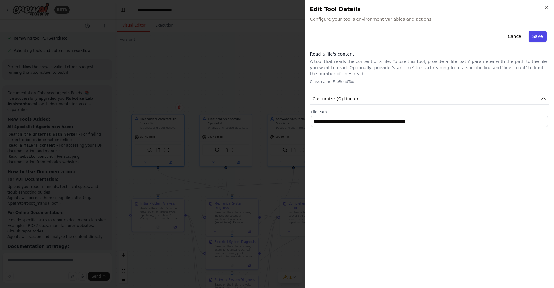
click at [541, 39] on button "Save" at bounding box center [538, 36] width 18 height 11
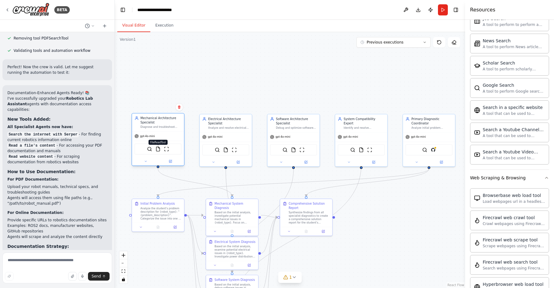
click at [156, 148] on img at bounding box center [157, 149] width 5 height 5
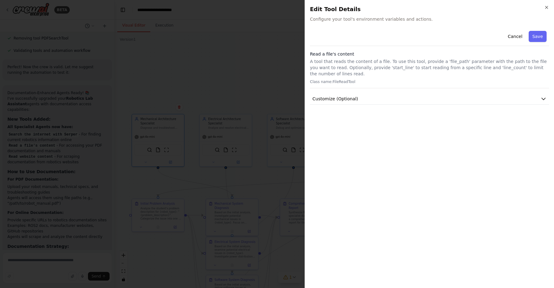
click at [429, 85] on div "Cancel Save Read a file's content A tool that reads the content of a file. To u…" at bounding box center [429, 66] width 239 height 76
click at [428, 93] on button "Customize (Optional)" at bounding box center [429, 98] width 239 height 11
click at [542, 35] on button "Save" at bounding box center [538, 36] width 18 height 11
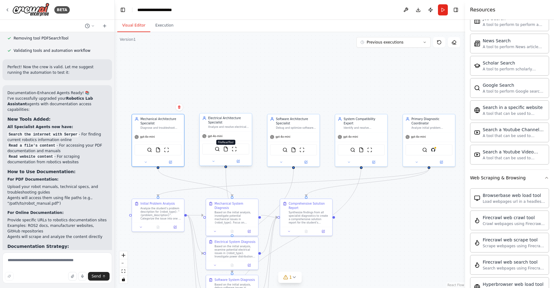
click at [226, 150] on img at bounding box center [225, 149] width 5 height 5
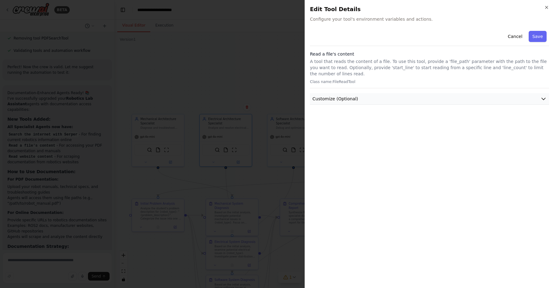
click at [352, 93] on button "Customize (Optional)" at bounding box center [429, 98] width 239 height 11
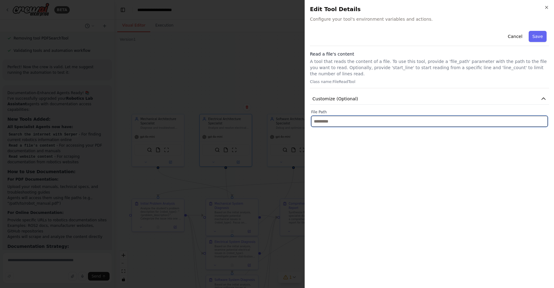
click at [337, 118] on input "text" at bounding box center [429, 121] width 237 height 11
paste input "**********"
type input "**********"
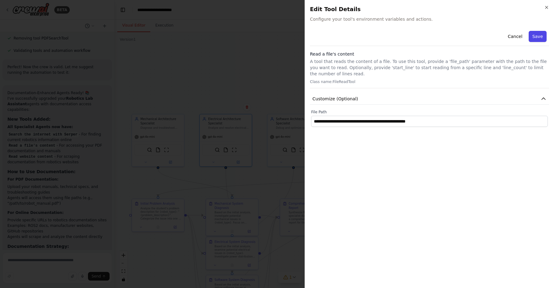
click at [538, 36] on button "Save" at bounding box center [538, 36] width 18 height 11
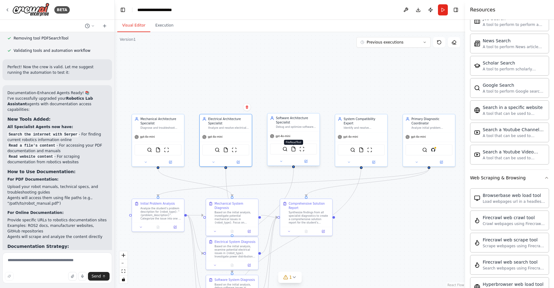
click at [292, 151] on img at bounding box center [293, 149] width 5 height 5
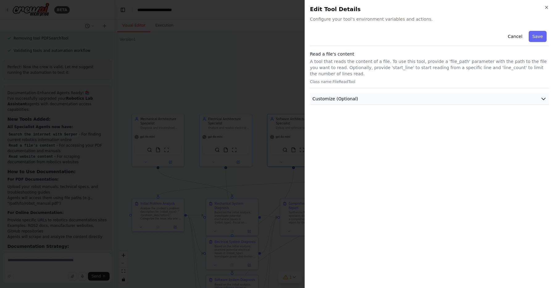
click at [382, 94] on button "Customize (Optional)" at bounding box center [429, 98] width 239 height 11
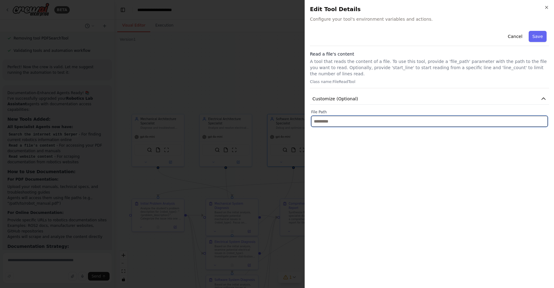
click at [371, 116] on input "text" at bounding box center [429, 121] width 237 height 11
paste input "**********"
type input "**********"
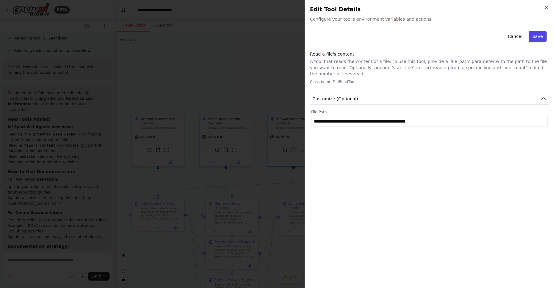
click at [541, 39] on button "Save" at bounding box center [538, 36] width 18 height 11
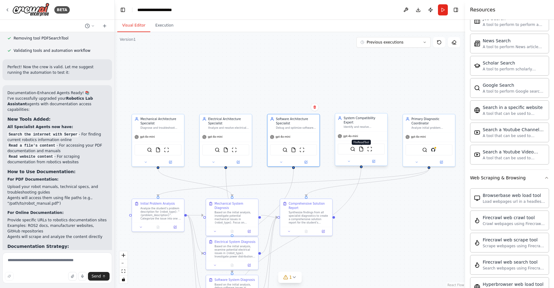
click at [363, 147] on img at bounding box center [361, 149] width 5 height 5
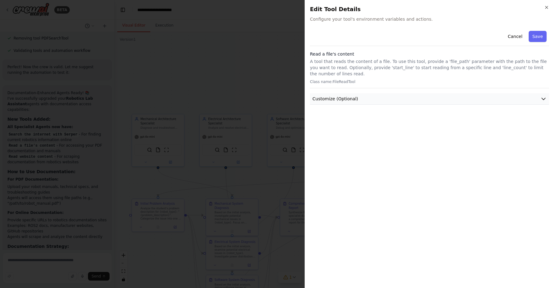
click at [379, 93] on button "Customize (Optional)" at bounding box center [429, 98] width 239 height 11
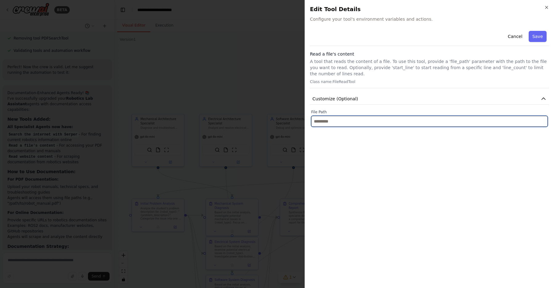
click at [369, 118] on input "text" at bounding box center [429, 121] width 237 height 11
paste input "**********"
type input "**********"
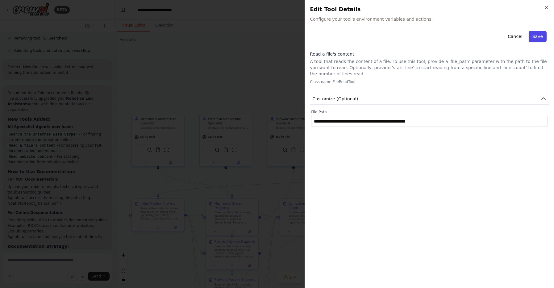
click at [536, 36] on button "Save" at bounding box center [538, 36] width 18 height 11
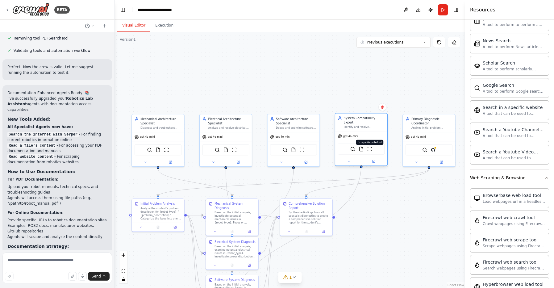
click at [371, 147] on img at bounding box center [369, 149] width 5 height 5
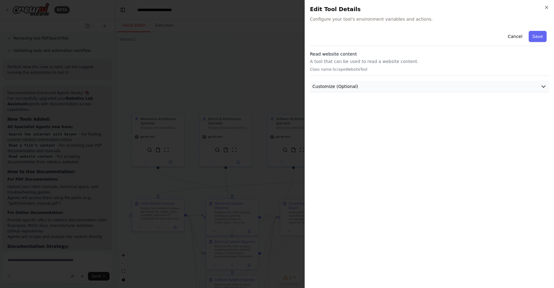
click at [355, 90] on button "Customize (Optional)" at bounding box center [429, 86] width 239 height 11
click at [296, 92] on body "BETA ▶ Thought process I appreciate your detailed vision for an AI platform wit…" at bounding box center [277, 144] width 554 height 288
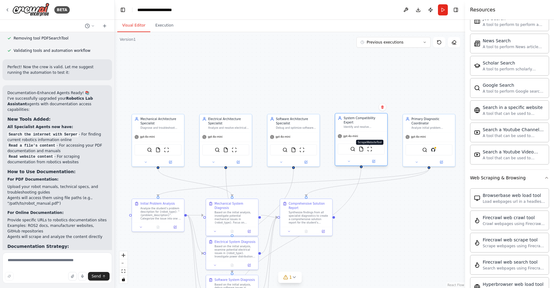
click at [368, 147] on img at bounding box center [369, 149] width 5 height 5
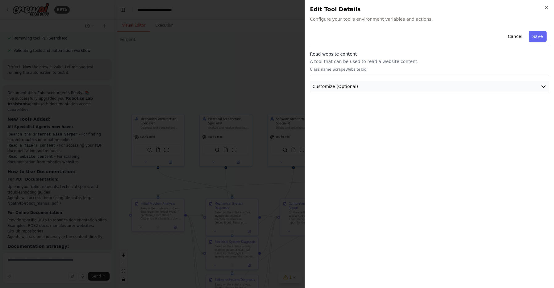
click at [366, 87] on button "Customize (Optional)" at bounding box center [429, 86] width 239 height 11
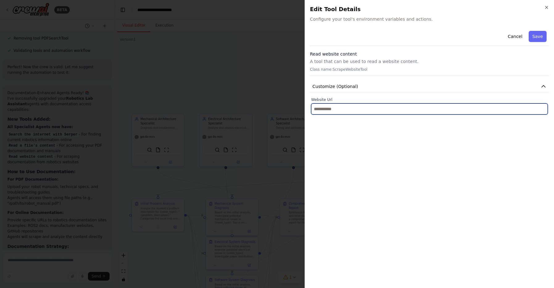
click at [363, 109] on input "text" at bounding box center [429, 108] width 237 height 11
paste input "**********"
type input "**********"
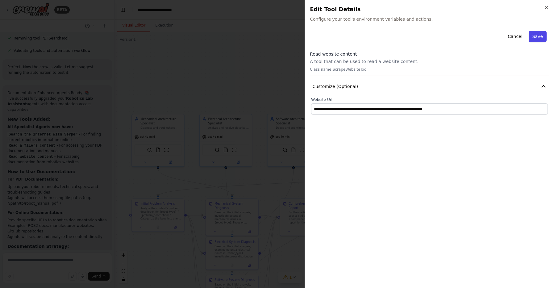
click at [535, 36] on button "Save" at bounding box center [538, 36] width 18 height 11
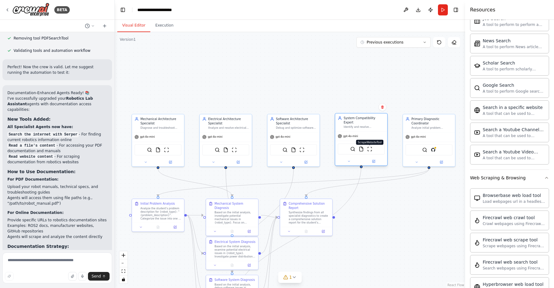
click at [370, 147] on img at bounding box center [369, 149] width 5 height 5
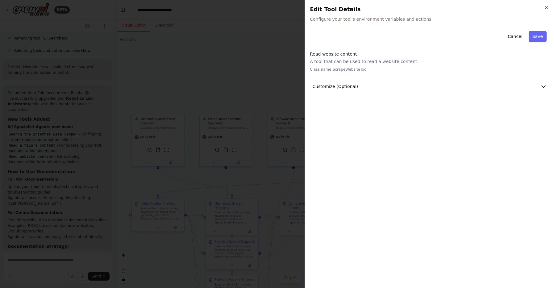
click at [408, 80] on div "Cancel Save Read website content A tool that can be used to read a website cont…" at bounding box center [429, 60] width 239 height 64
click at [406, 86] on button "Customize (Optional)" at bounding box center [429, 86] width 239 height 11
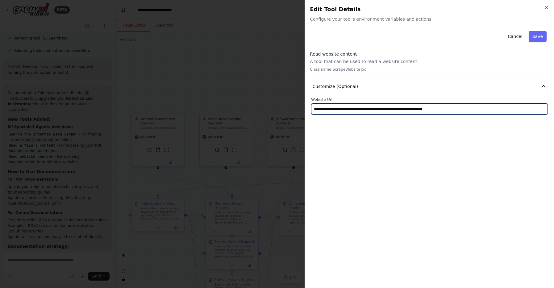
click at [425, 109] on input "**********" at bounding box center [429, 108] width 237 height 11
paste input "text"
type input "**********"
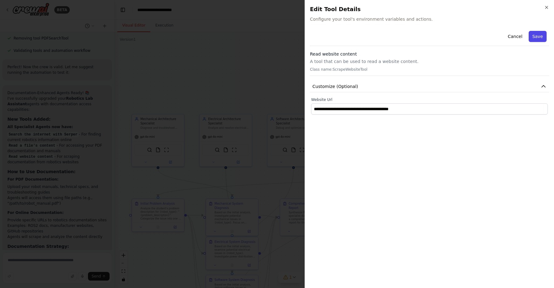
click at [534, 36] on button "Save" at bounding box center [538, 36] width 18 height 11
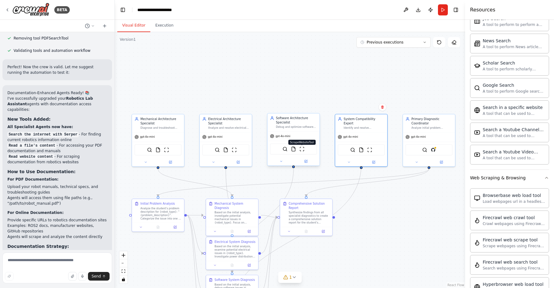
click at [301, 150] on img at bounding box center [301, 149] width 5 height 5
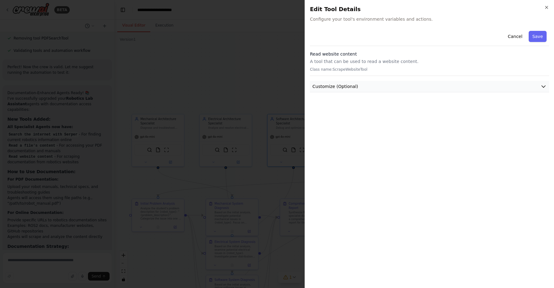
click at [390, 87] on button "Customize (Optional)" at bounding box center [429, 86] width 239 height 11
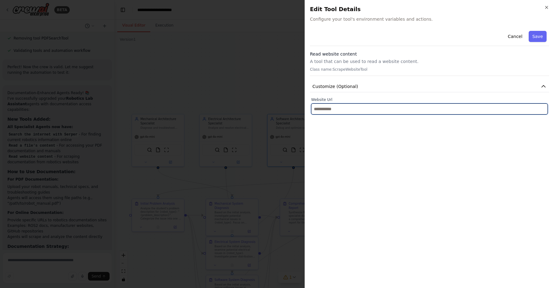
click at [381, 110] on input "text" at bounding box center [429, 108] width 237 height 11
paste input "**********"
type input "**********"
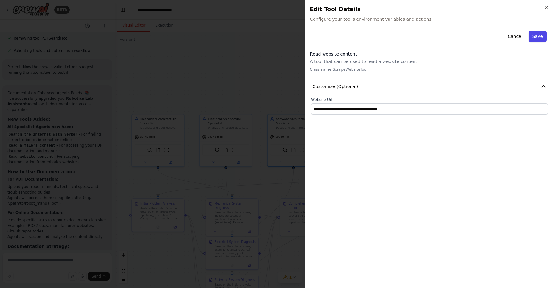
click at [537, 33] on button "Save" at bounding box center [538, 36] width 18 height 11
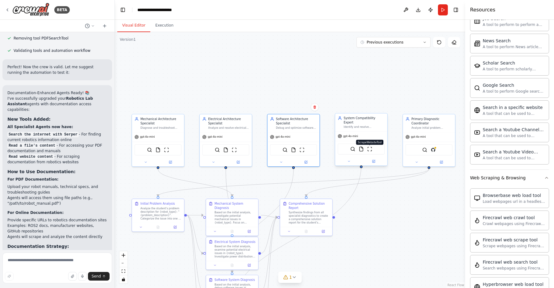
click at [370, 147] on img at bounding box center [369, 149] width 5 height 5
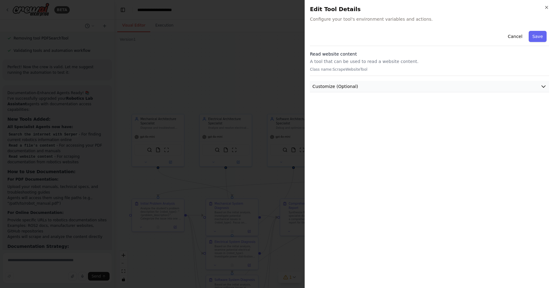
click at [375, 89] on button "Customize (Optional)" at bounding box center [429, 86] width 239 height 11
click at [286, 152] on body "BETA ▶ Thought process I appreciate your detailed vision for an AI platform wit…" at bounding box center [277, 144] width 554 height 288
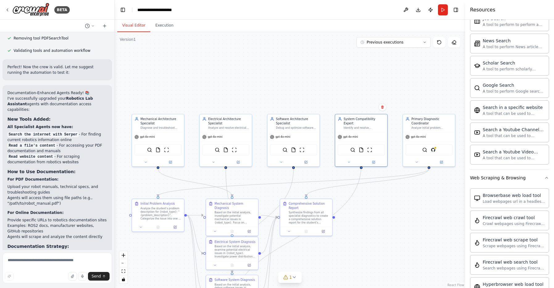
scroll to position [2186, 0]
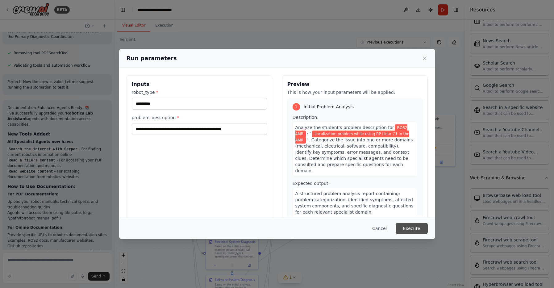
click at [418, 231] on button "Execute" at bounding box center [412, 228] width 32 height 11
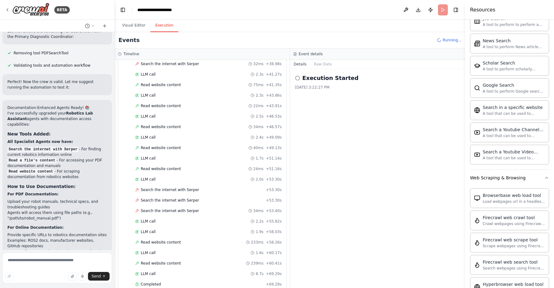
scroll to position [4780, 0]
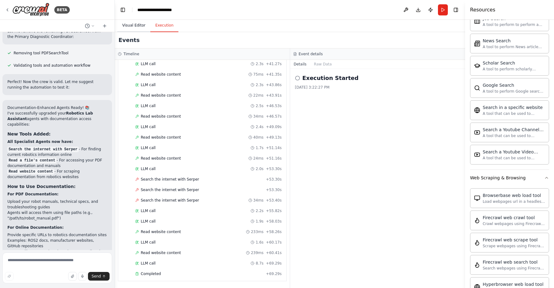
click at [127, 24] on button "Visual Editor" at bounding box center [133, 25] width 33 height 13
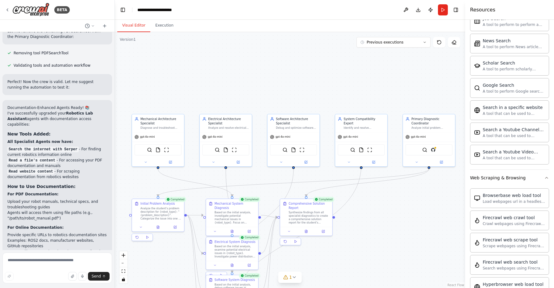
drag, startPoint x: 414, startPoint y: 256, endPoint x: 410, endPoint y: 246, distance: 10.9
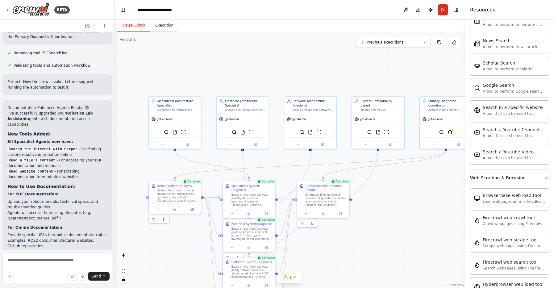
click at [161, 28] on button "Execution" at bounding box center [164, 25] width 28 height 13
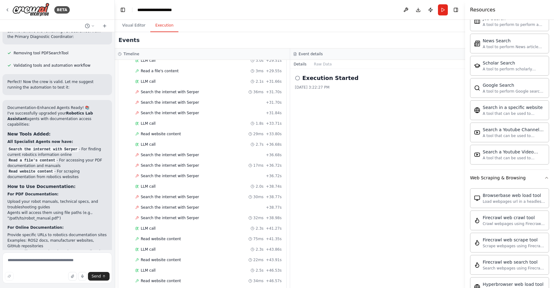
scroll to position [4569, 0]
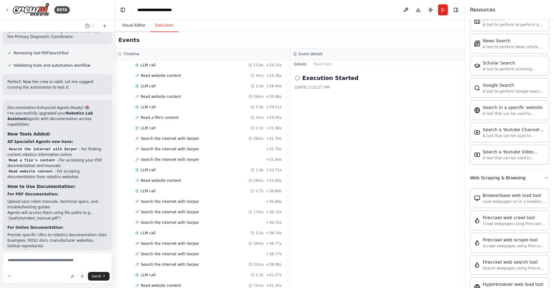
click at [138, 29] on button "Visual Editor" at bounding box center [133, 25] width 33 height 13
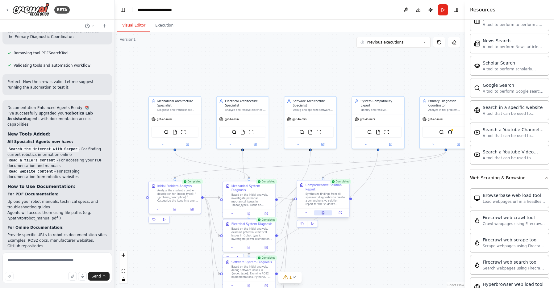
click at [322, 214] on icon at bounding box center [323, 212] width 2 height 3
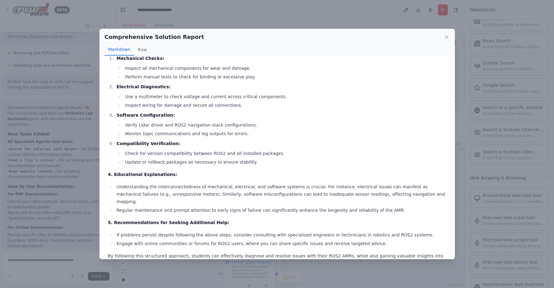
scroll to position [327, 0]
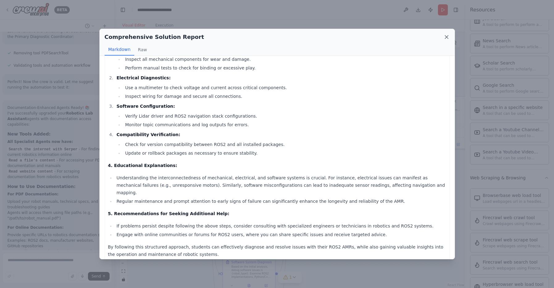
click at [446, 38] on icon at bounding box center [446, 36] width 3 height 3
